Goal: Task Accomplishment & Management: Use online tool/utility

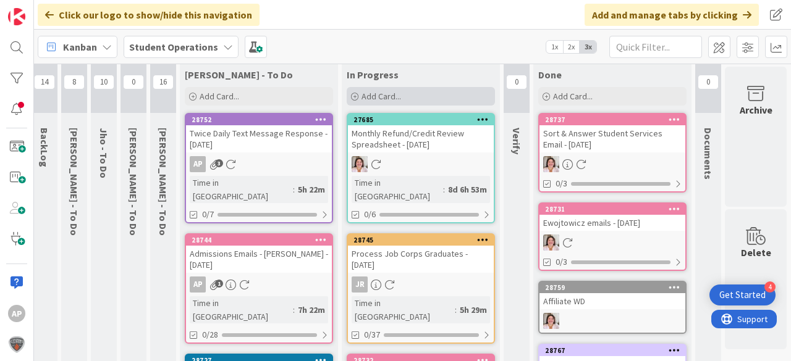
click at [439, 99] on div "Add Card..." at bounding box center [421, 96] width 148 height 19
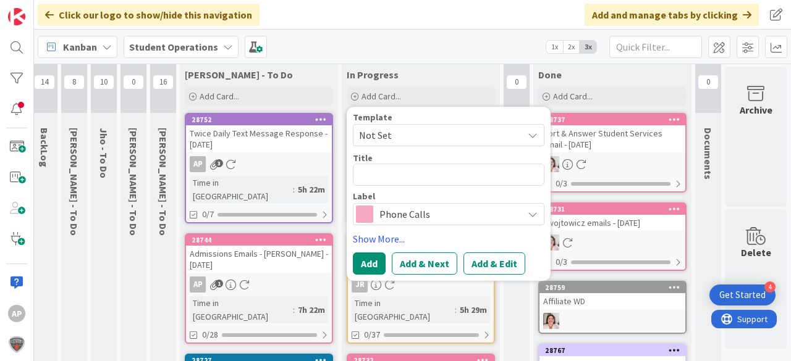
click at [423, 130] on span "Not Set" at bounding box center [436, 135] width 154 height 16
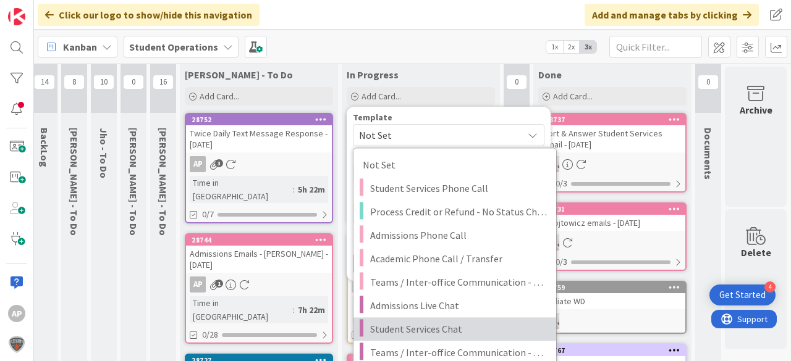
click at [467, 321] on span "Student Services Chat" at bounding box center [458, 329] width 177 height 16
type textarea "x"
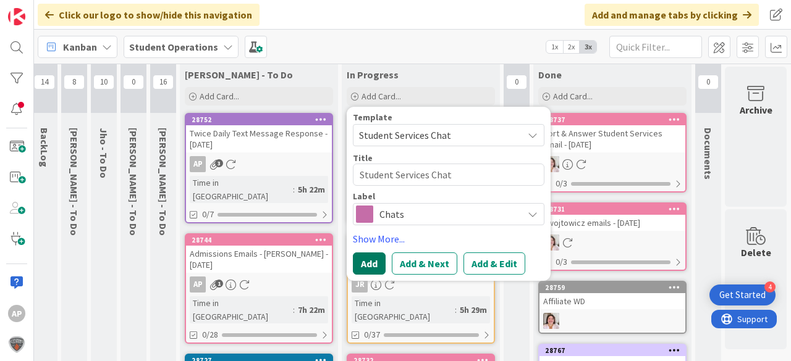
click at [361, 263] on button "Add" at bounding box center [369, 264] width 33 height 22
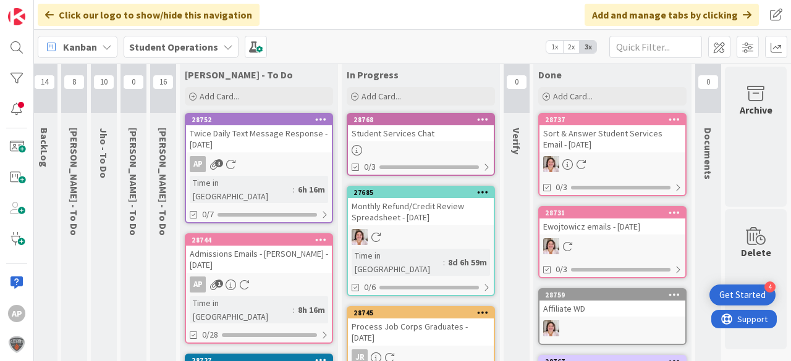
click at [421, 130] on div "Student Services Chat" at bounding box center [421, 133] width 146 height 16
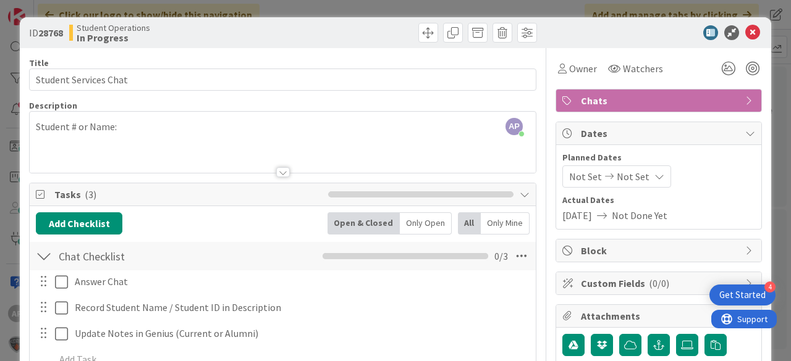
click at [647, 98] on span "Chats" at bounding box center [660, 100] width 158 height 15
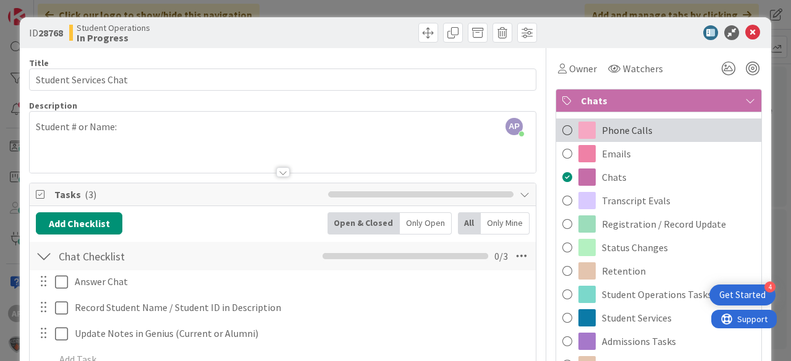
click at [645, 126] on div "Phone Calls" at bounding box center [658, 130] width 205 height 23
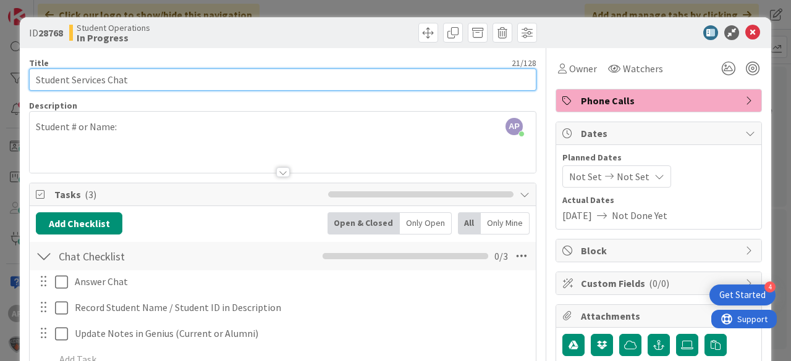
drag, startPoint x: 167, startPoint y: 80, endPoint x: 133, endPoint y: 73, distance: 34.6
click at [167, 80] on input "Student Services Chat" at bounding box center [282, 80] width 507 height 22
drag, startPoint x: 108, startPoint y: 78, endPoint x: 188, endPoint y: 78, distance: 79.7
click at [188, 78] on input "Student Services Chat" at bounding box center [282, 80] width 507 height 22
type input "Student Services Phone Call"
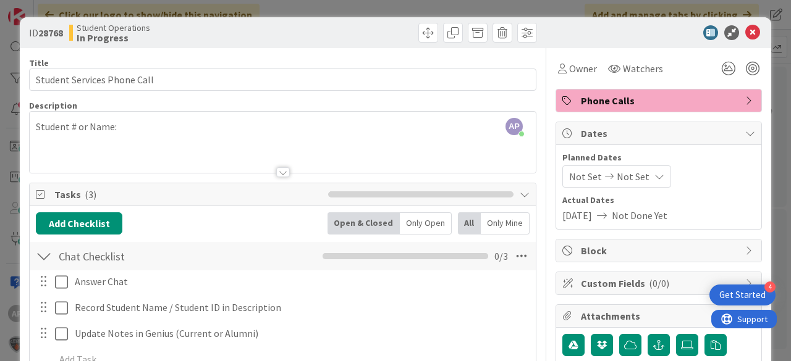
click at [745, 34] on icon at bounding box center [752, 32] width 15 height 15
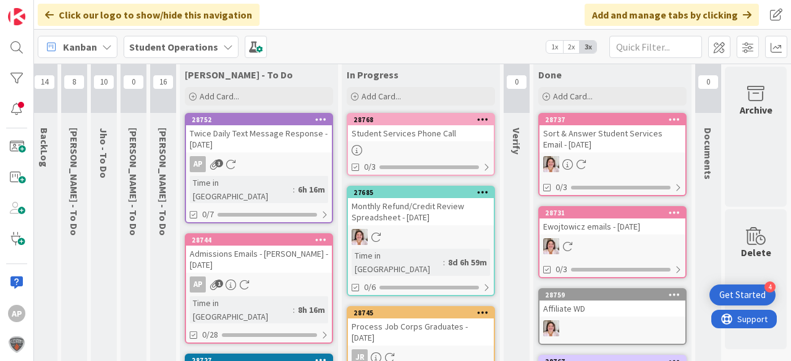
click at [421, 138] on div "Student Services Phone Call" at bounding box center [421, 133] width 146 height 16
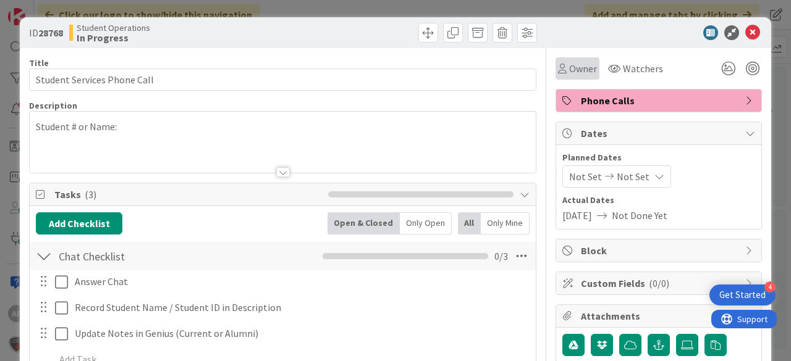
click at [579, 62] on span "Owner" at bounding box center [583, 68] width 28 height 15
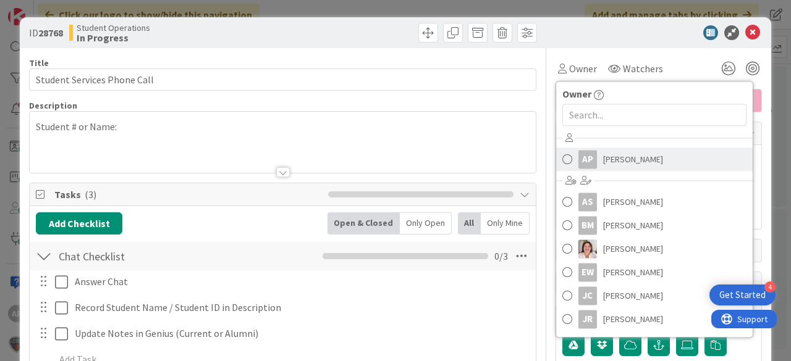
click at [645, 154] on span "[PERSON_NAME]" at bounding box center [633, 159] width 60 height 19
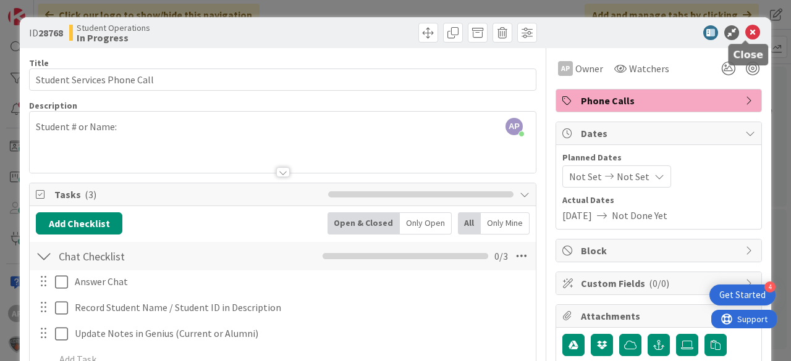
click at [750, 31] on icon at bounding box center [752, 32] width 15 height 15
